Goal: Complete application form

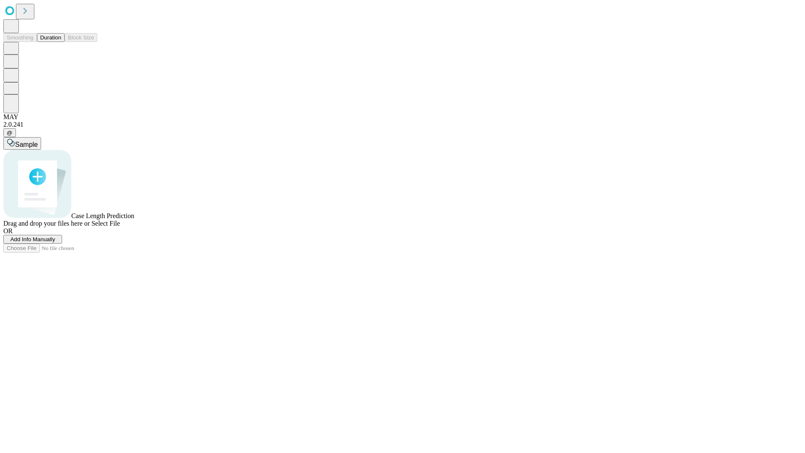
click at [55, 242] on span "Add Info Manually" at bounding box center [32, 239] width 45 height 6
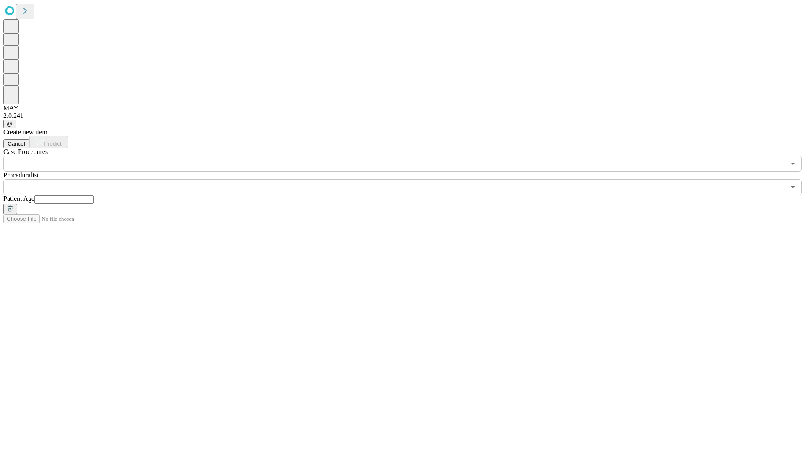
click at [94, 195] on input "text" at bounding box center [64, 199] width 60 height 8
type input "**"
click at [408, 179] on input "text" at bounding box center [394, 187] width 782 height 16
